Goal: Information Seeking & Learning: Learn about a topic

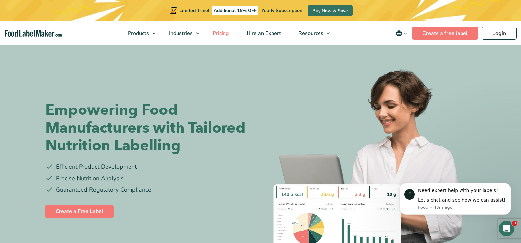
click at [224, 33] on span "Pricing" at bounding box center [220, 33] width 19 height 7
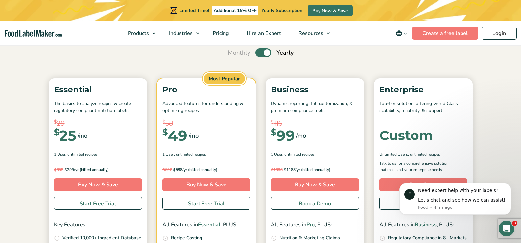
scroll to position [54, 0]
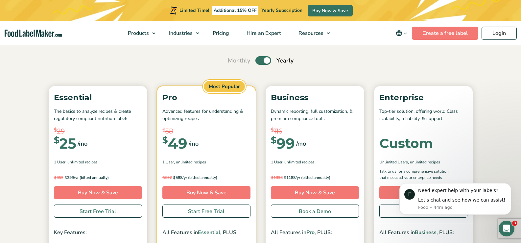
click at [261, 59] on label "Toggle" at bounding box center [263, 60] width 16 height 9
click at [233, 59] on input "Toggle" at bounding box center [231, 60] width 4 height 4
checkbox input "false"
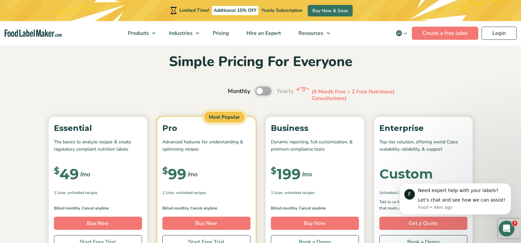
scroll to position [0, 0]
